Goal: Task Accomplishment & Management: Use online tool/utility

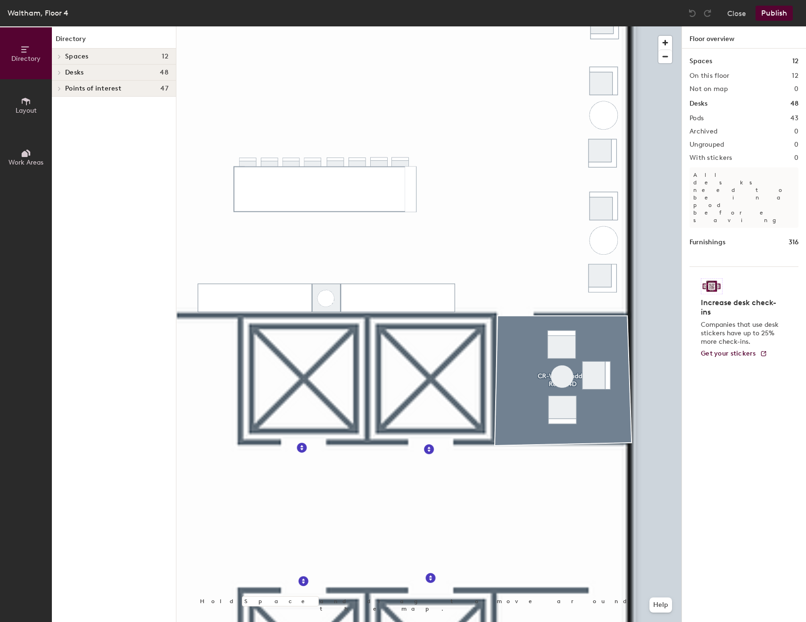
click at [18, 104] on button "Layout" at bounding box center [26, 105] width 52 height 52
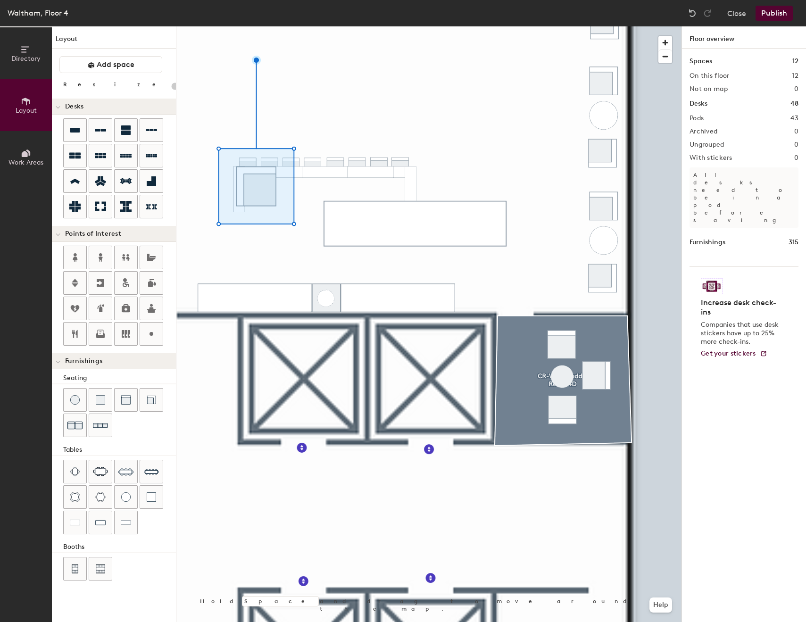
click at [437, 26] on div at bounding box center [428, 26] width 505 height 0
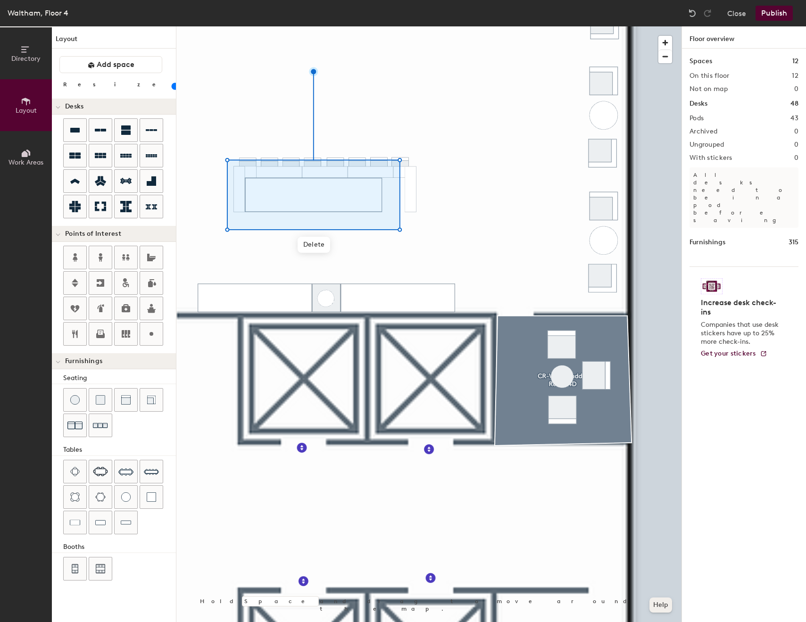
click at [668, 612] on button "Help" at bounding box center [661, 605] width 23 height 15
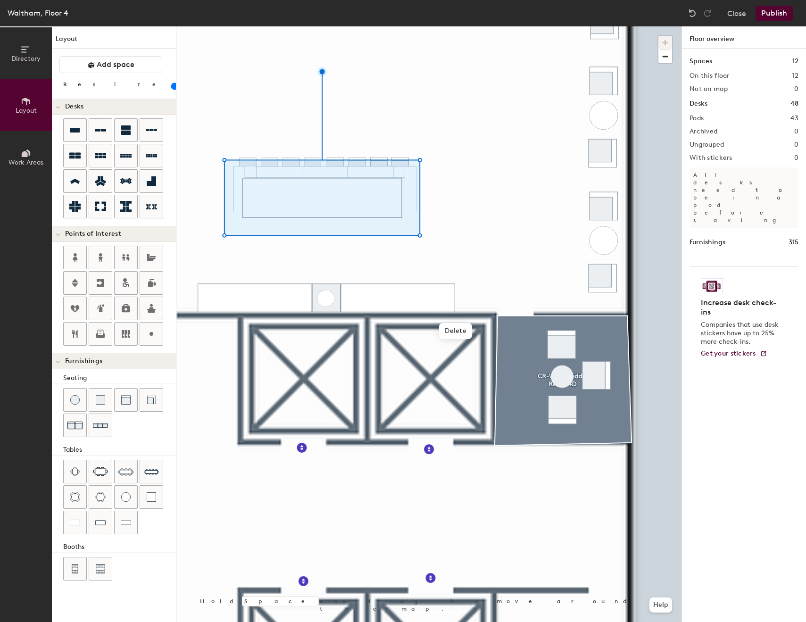
click at [138, 336] on div "Directory Layout Work Areas Layout Add space Resize Desks Points of Interest Fu…" at bounding box center [403, 324] width 806 height 596
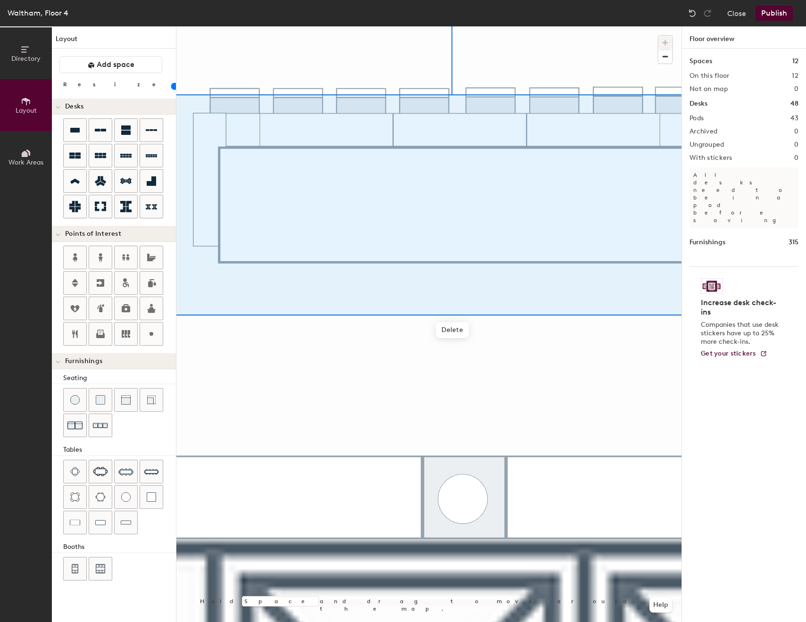
click at [589, 26] on div at bounding box center [428, 26] width 505 height 0
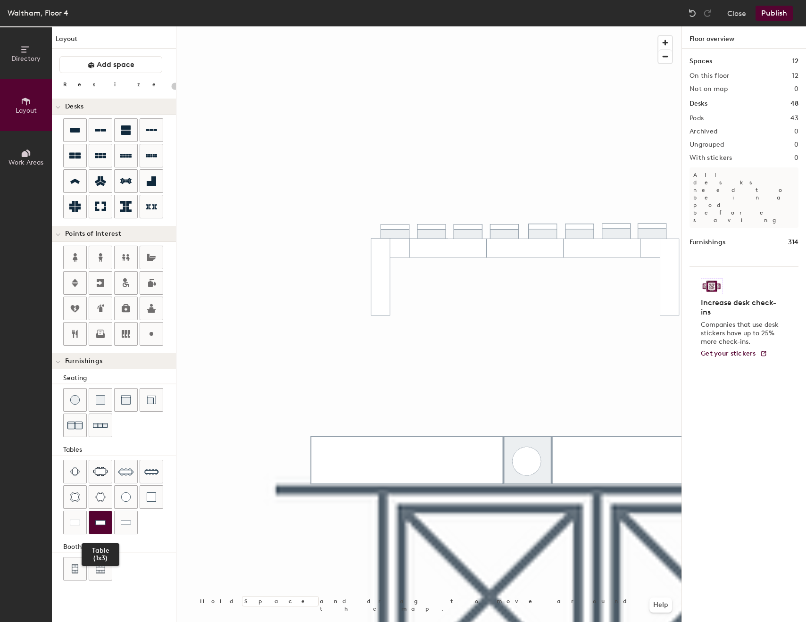
click at [99, 521] on img at bounding box center [100, 522] width 10 height 9
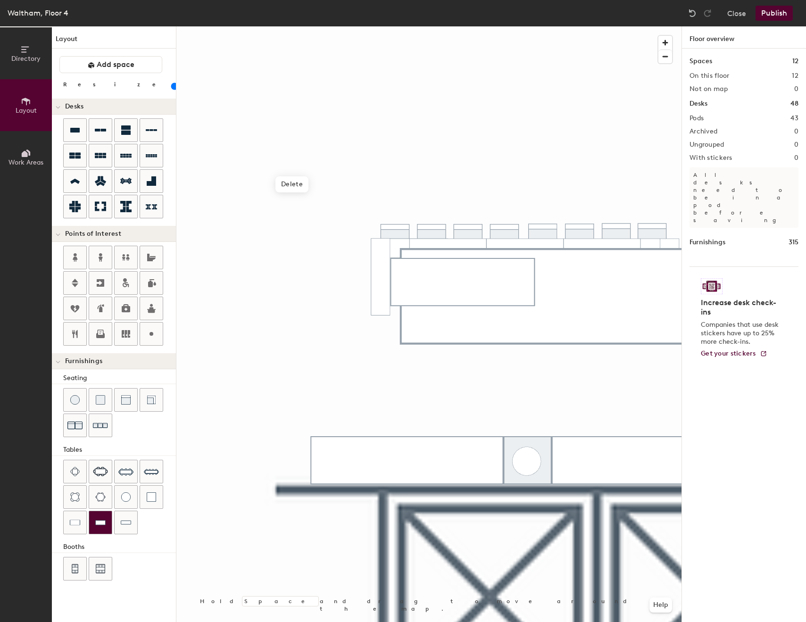
click at [447, 26] on div at bounding box center [428, 26] width 505 height 0
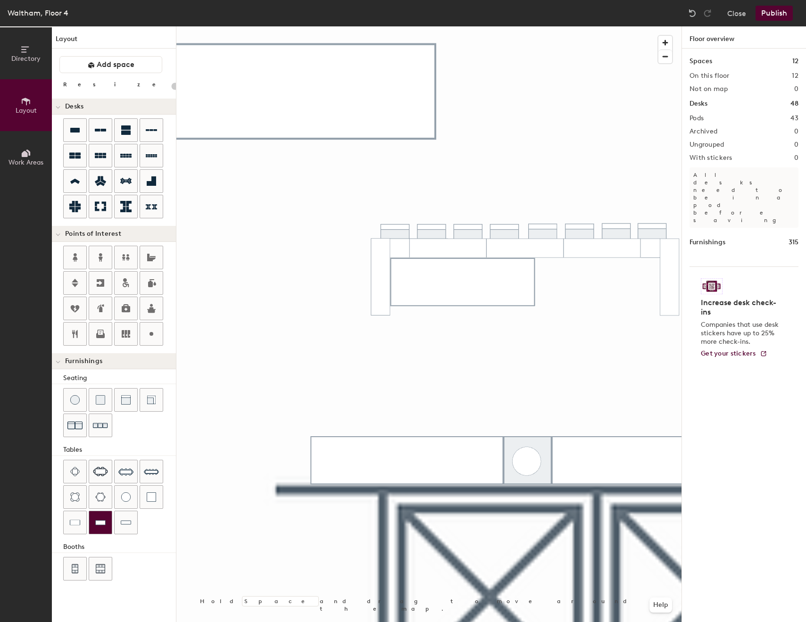
click at [370, 26] on div at bounding box center [428, 26] width 505 height 0
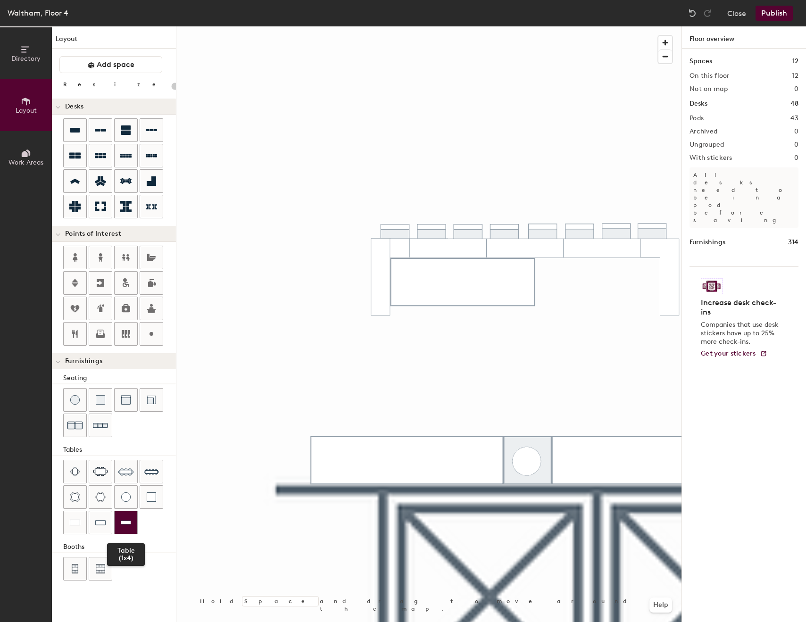
click at [133, 522] on div at bounding box center [126, 523] width 23 height 23
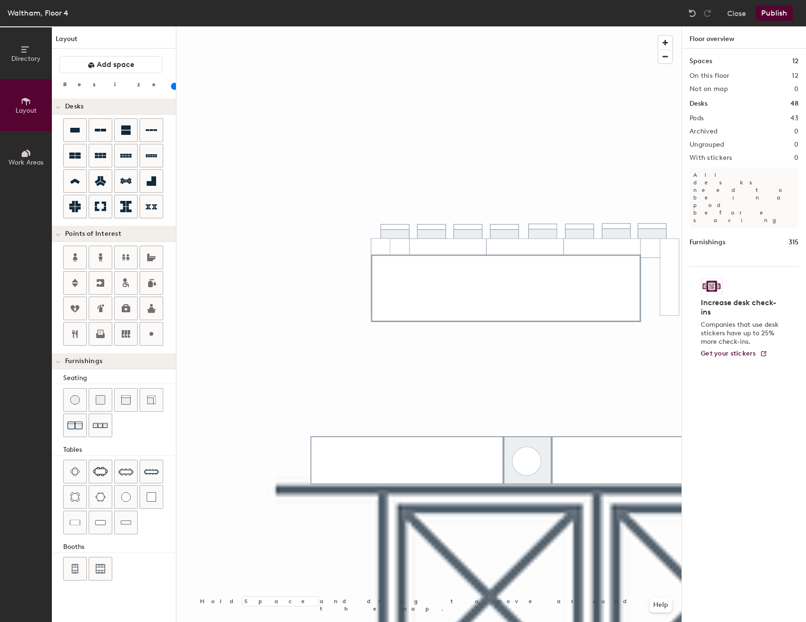
click at [700, 378] on div "Directory Layout Work Areas Layout Add space Resize Desks Points of Interest Fu…" at bounding box center [403, 324] width 806 height 596
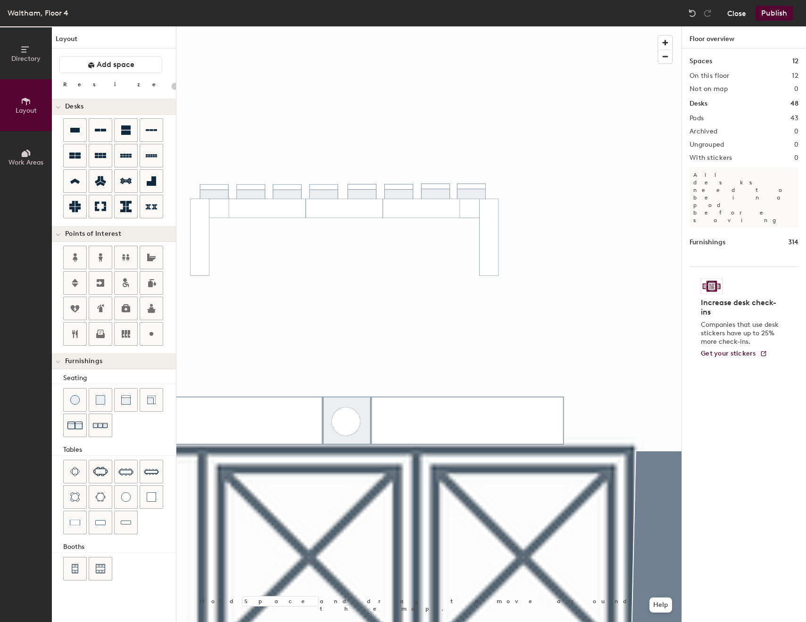
click at [739, 14] on button "Close" at bounding box center [737, 13] width 19 height 15
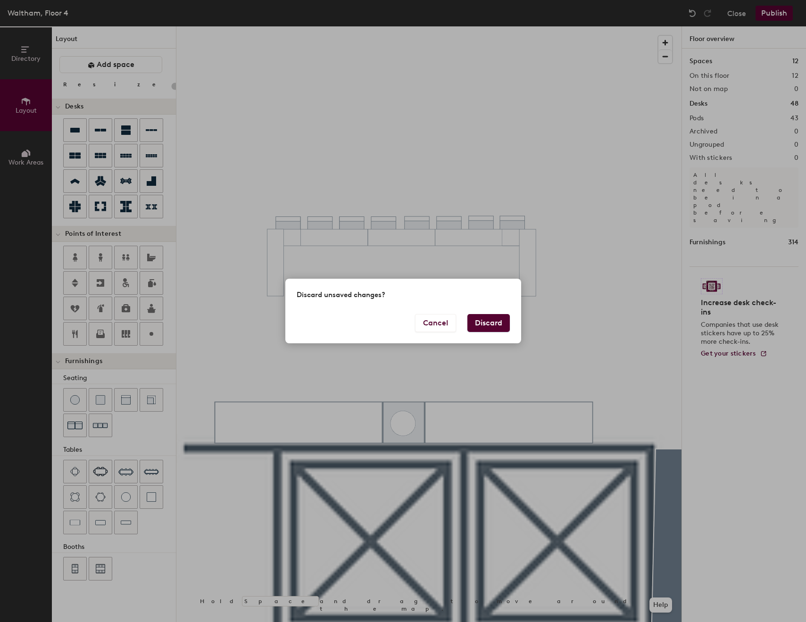
click at [500, 332] on div "Cancel Discard" at bounding box center [404, 328] width 236 height 29
click at [498, 328] on button "Discard" at bounding box center [489, 323] width 42 height 18
type input "20"
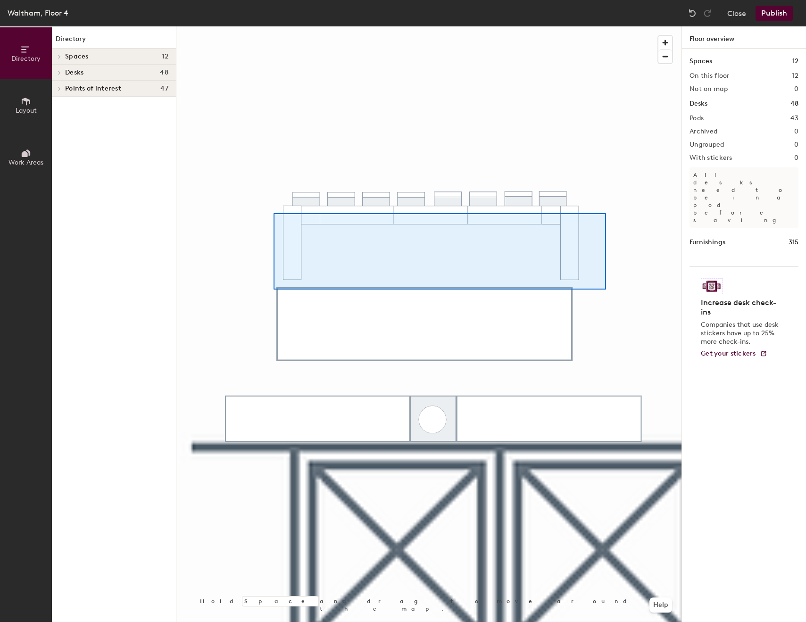
click at [274, 26] on div at bounding box center [428, 26] width 505 height 0
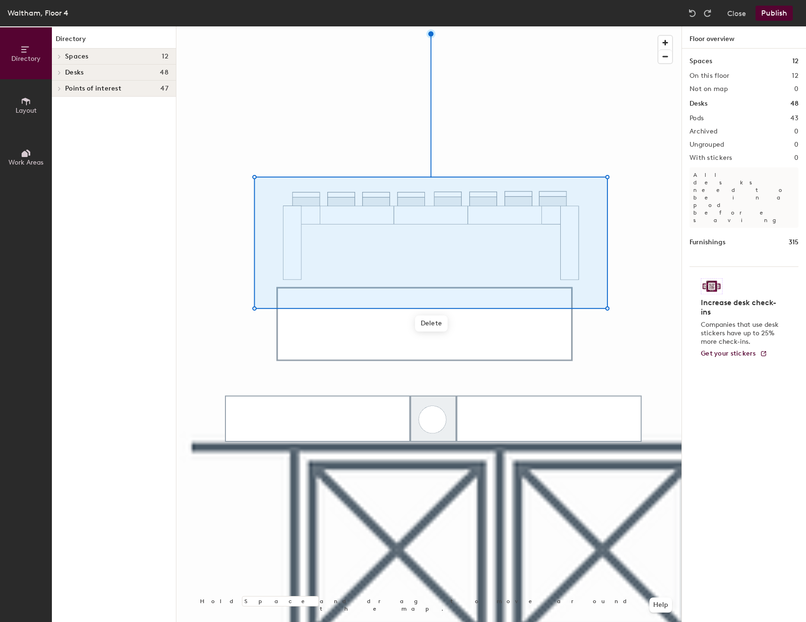
click at [628, 26] on div at bounding box center [428, 26] width 505 height 0
click at [515, 26] on div at bounding box center [428, 26] width 505 height 0
click at [607, 26] on div at bounding box center [428, 26] width 505 height 0
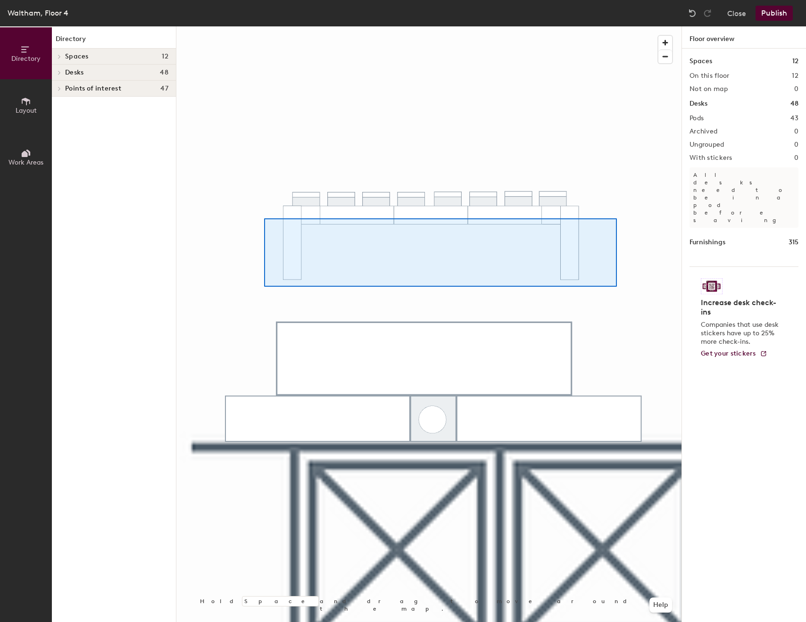
click at [264, 26] on div at bounding box center [428, 26] width 505 height 0
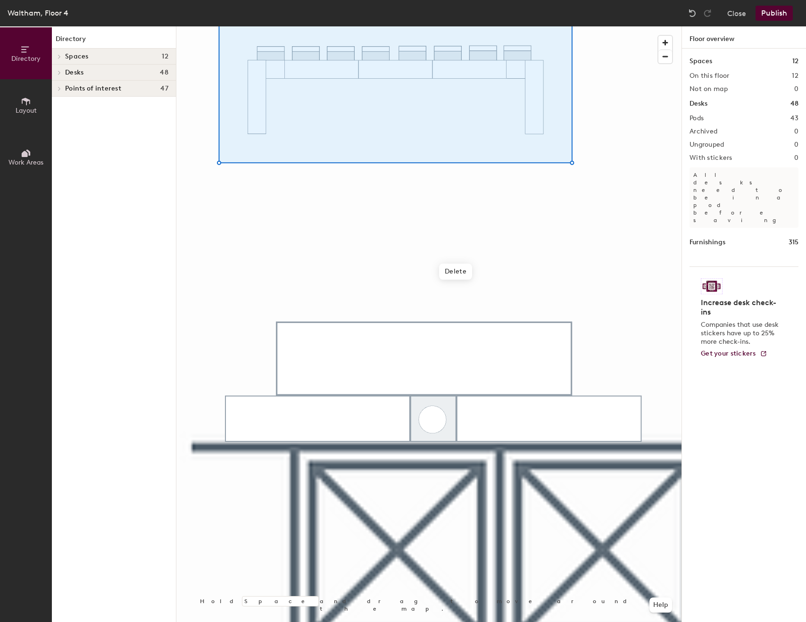
click at [474, 26] on div at bounding box center [428, 26] width 505 height 0
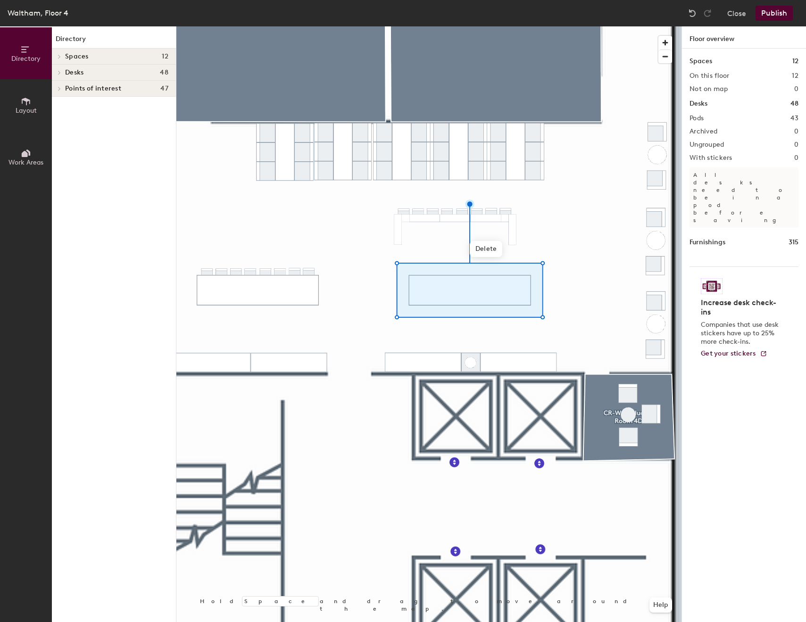
click at [546, 26] on div at bounding box center [428, 26] width 505 height 0
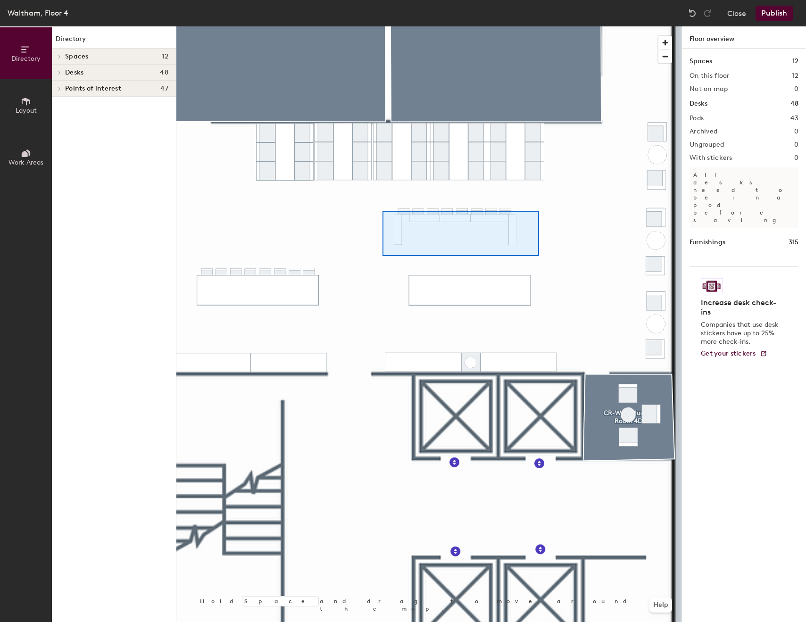
click at [383, 26] on div at bounding box center [428, 26] width 505 height 0
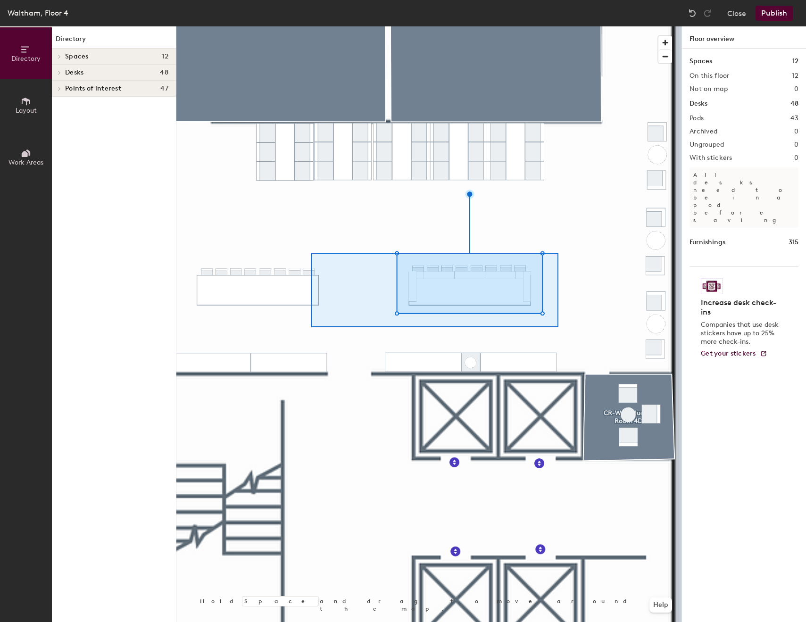
click at [311, 26] on div at bounding box center [428, 26] width 505 height 0
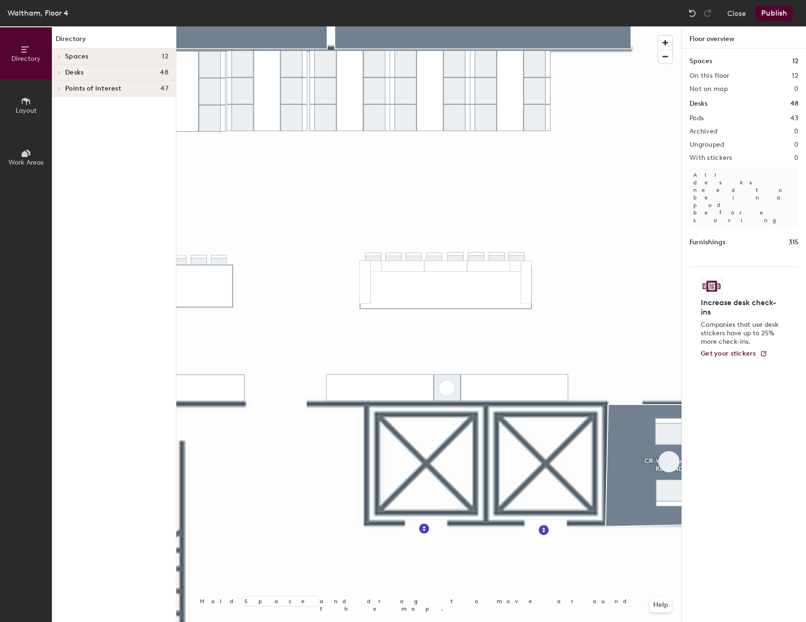
click at [768, 17] on button "Publish" at bounding box center [774, 13] width 37 height 15
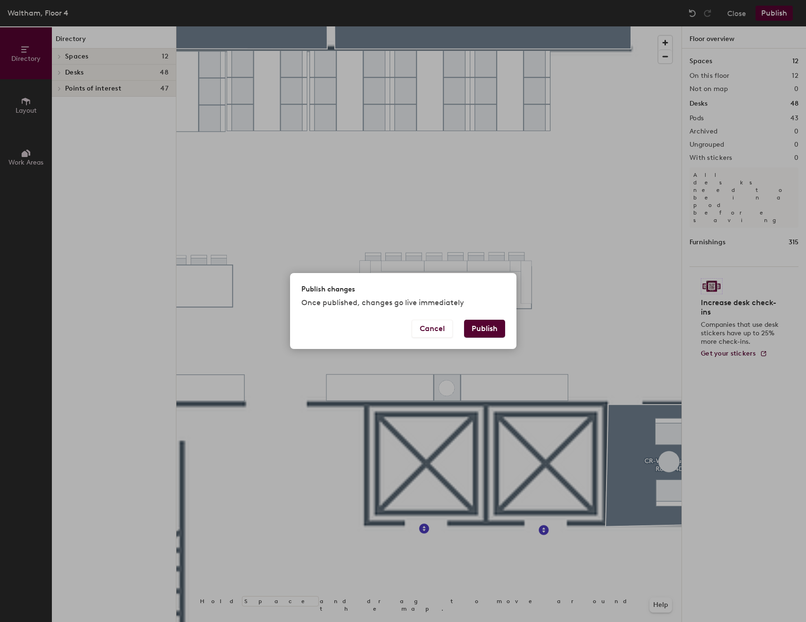
click at [486, 328] on button "Publish" at bounding box center [484, 329] width 41 height 18
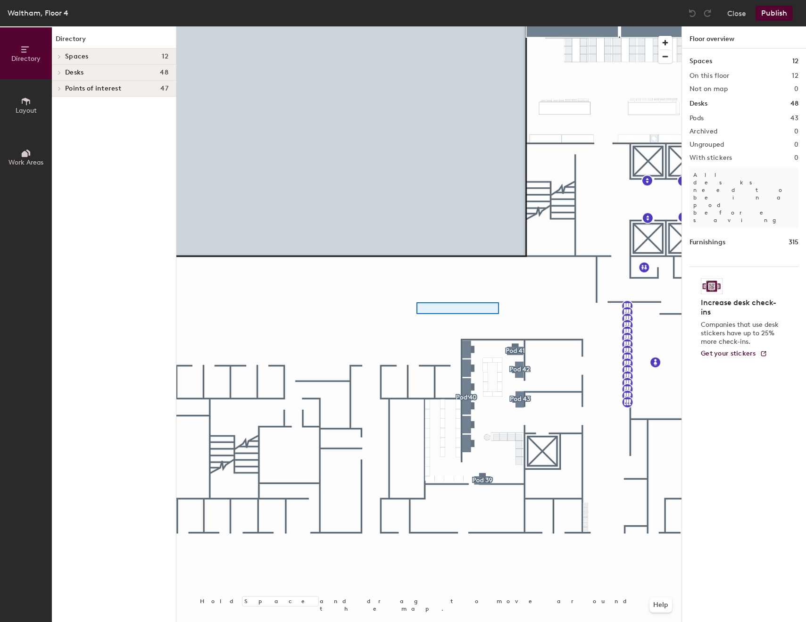
click at [417, 26] on div at bounding box center [428, 26] width 505 height 0
click at [20, 104] on button "Layout" at bounding box center [26, 105] width 52 height 52
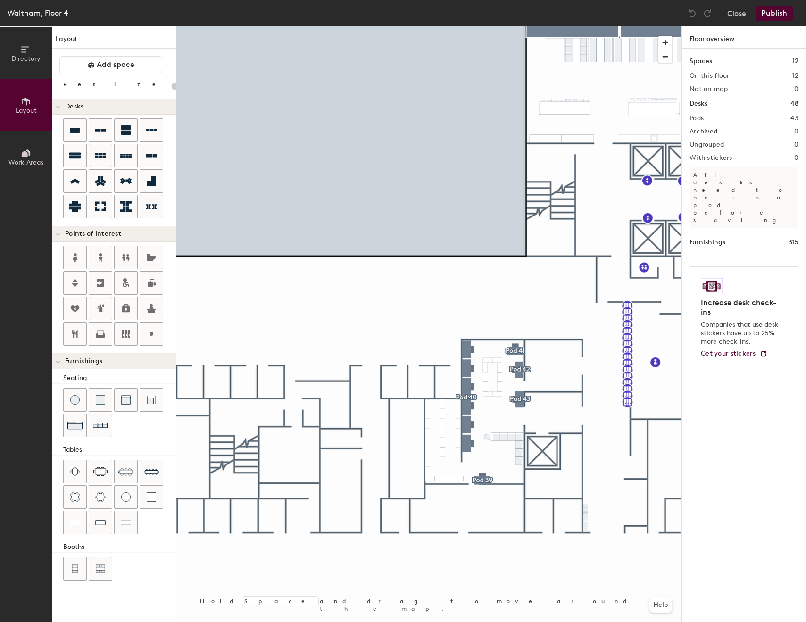
click at [152, 267] on div "Directory Layout Work Areas Layout Add space Resize Desks Points of Interest Fu…" at bounding box center [403, 324] width 806 height 596
